Goal: Communication & Community: Answer question/provide support

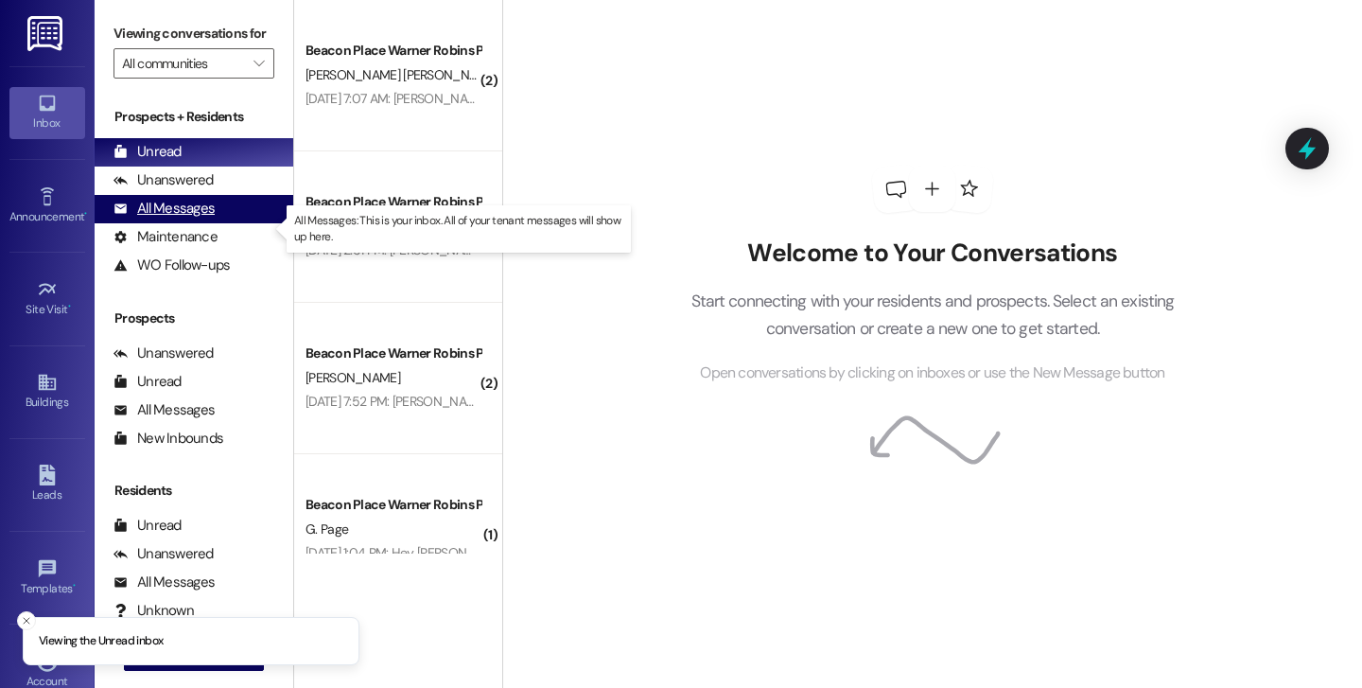
click at [195, 218] on div "All Messages" at bounding box center [163, 209] width 101 height 20
